Goal: Find specific page/section: Find specific page/section

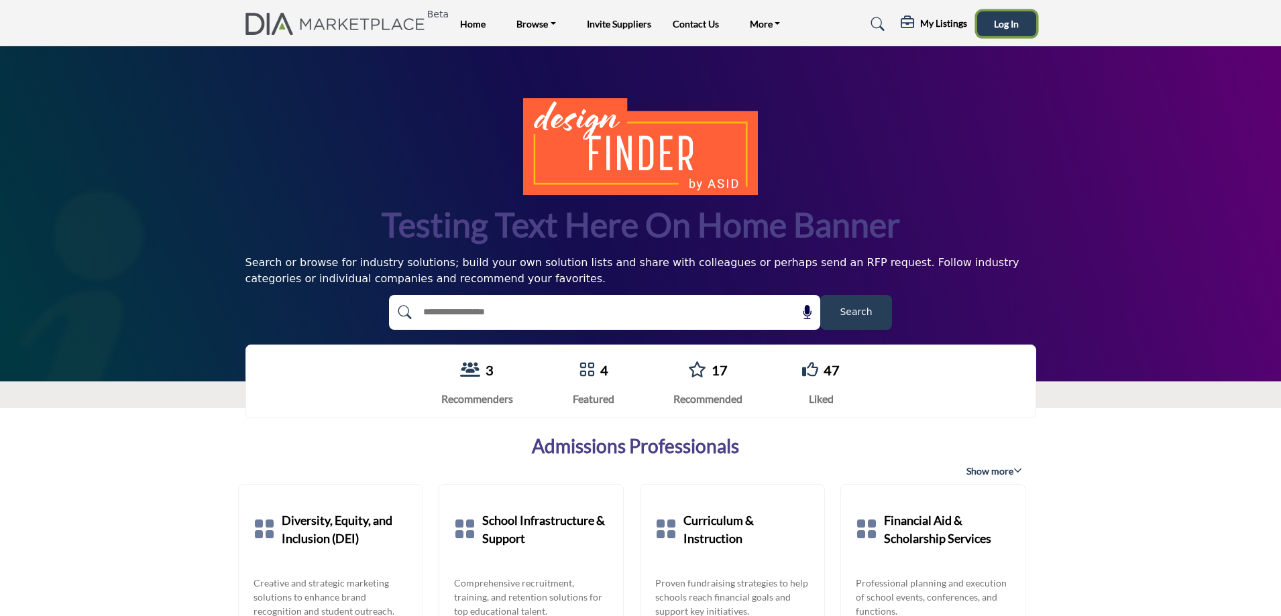
click at [1007, 25] on span "Log In" at bounding box center [1006, 23] width 25 height 11
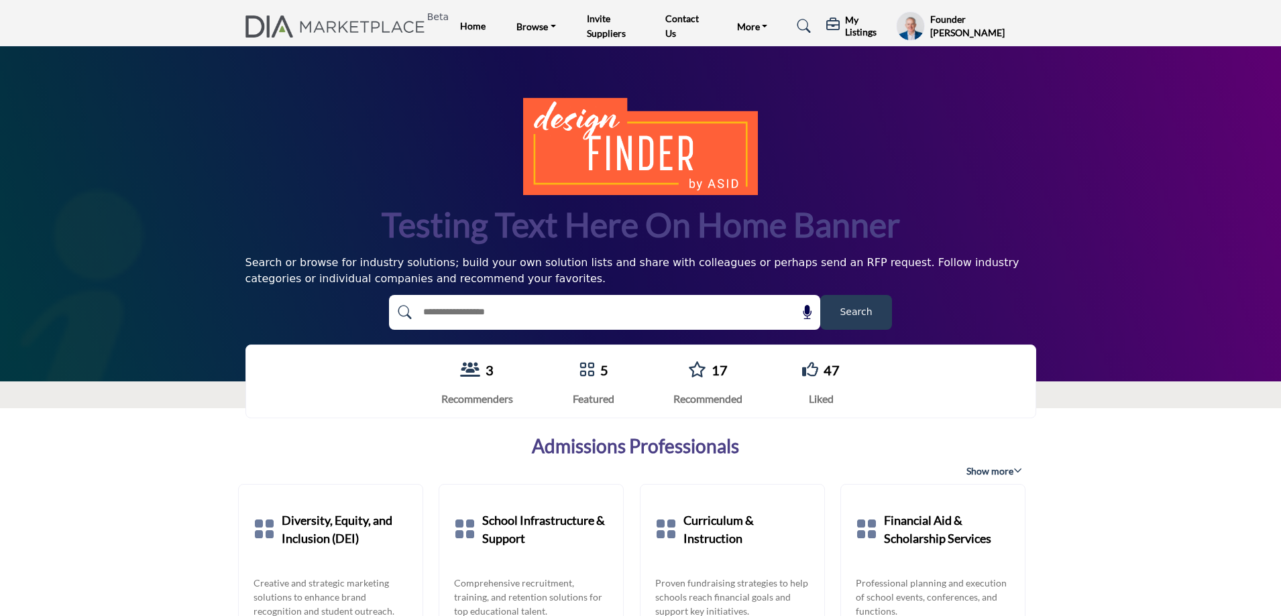
click at [912, 25] on profile-featured-9d57d186-dcdc-4fd1-8698-ebbedcf867ac "Show hide supplier dropdown" at bounding box center [910, 26] width 28 height 30
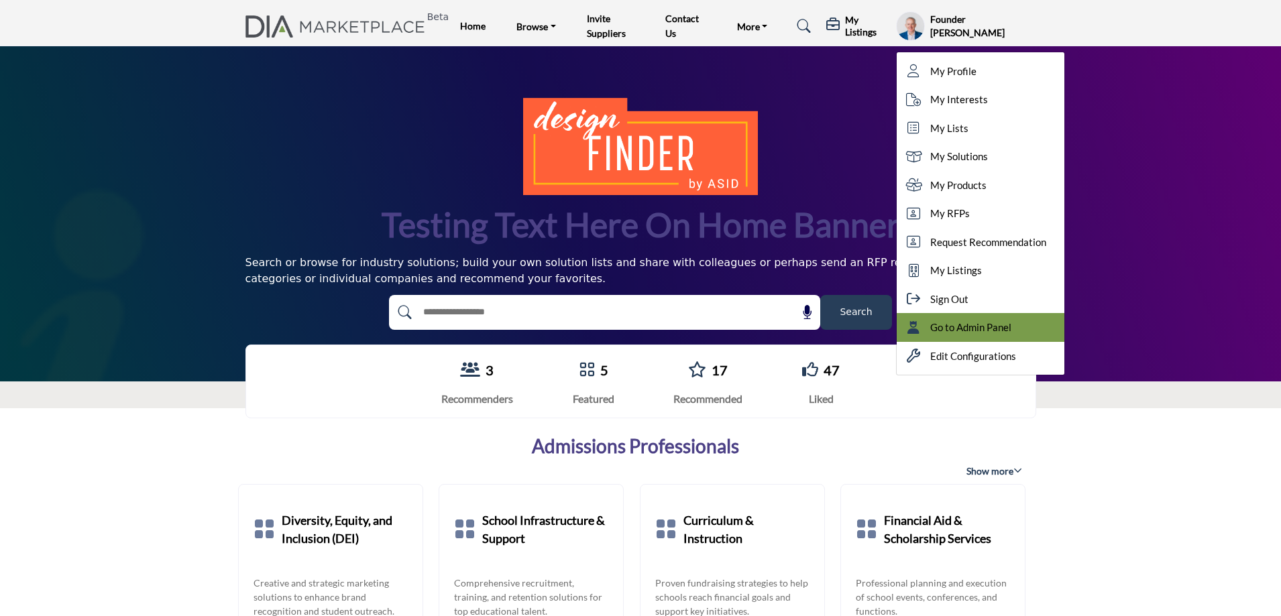
click at [942, 328] on span "Go to Admin Panel" at bounding box center [970, 327] width 81 height 15
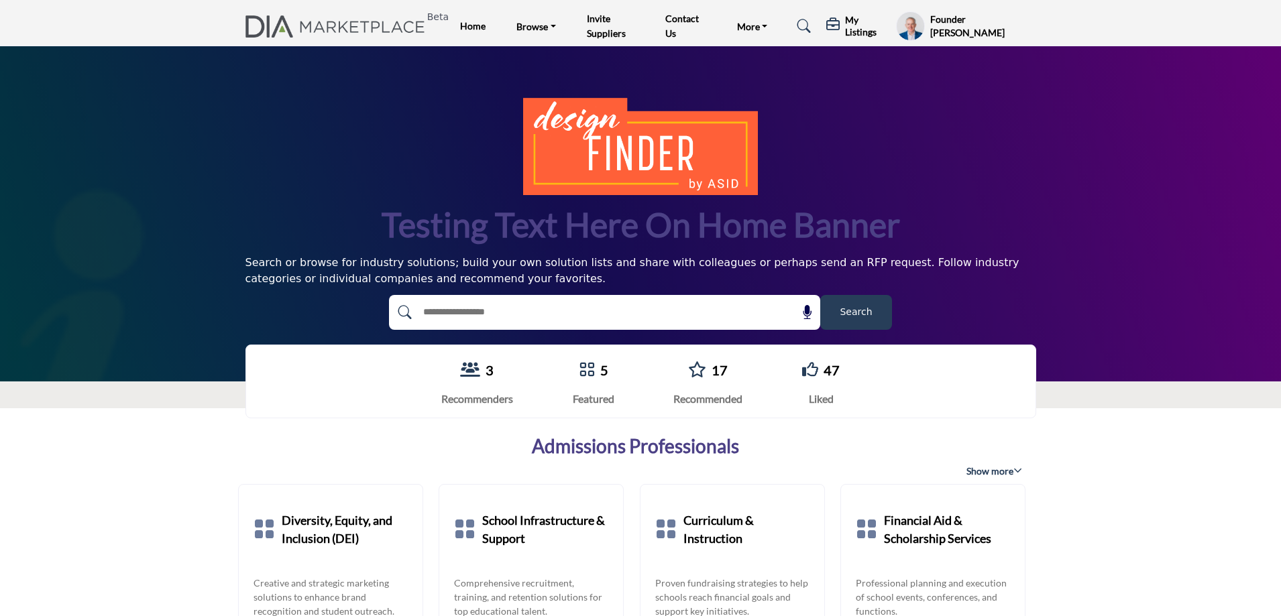
click at [867, 305] on span "Search" at bounding box center [856, 312] width 32 height 14
